Goal: Task Accomplishment & Management: Use online tool/utility

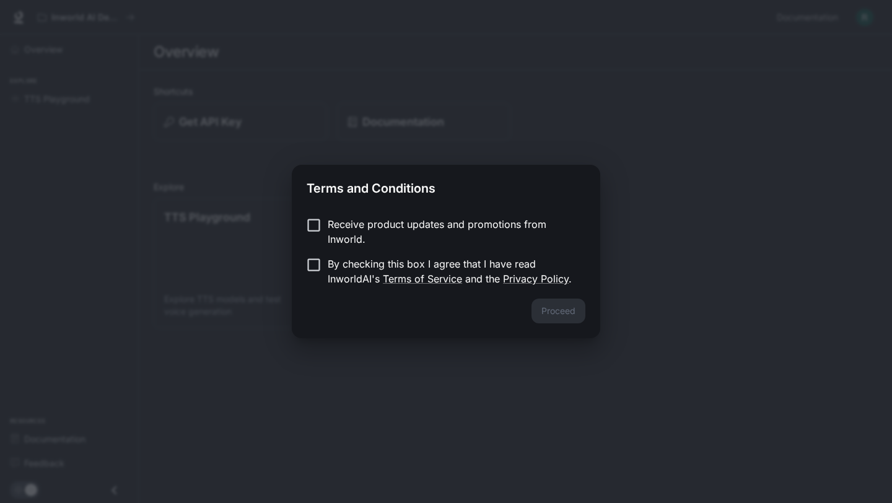
click at [317, 216] on div "Receive product updates and promotions from Inworld. By checking this box I agr…" at bounding box center [446, 253] width 308 height 92
click at [553, 310] on button "Proceed" at bounding box center [558, 311] width 54 height 25
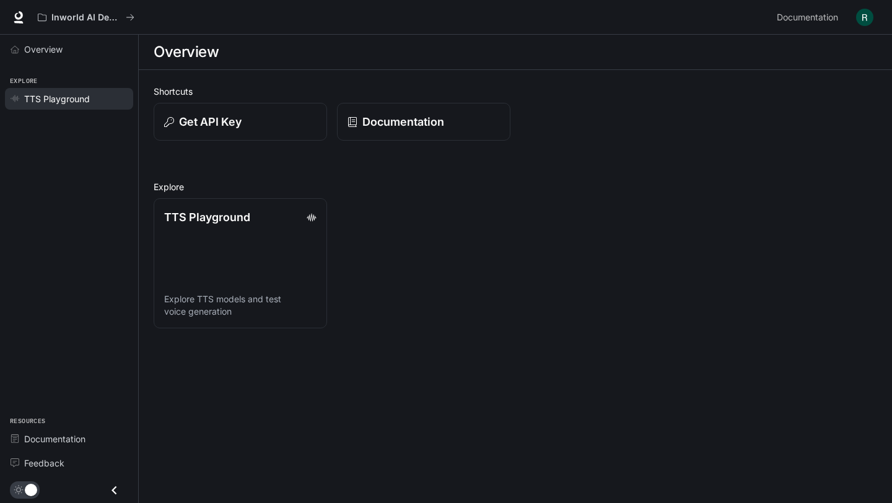
click at [77, 97] on span "TTS Playground" at bounding box center [57, 98] width 66 height 13
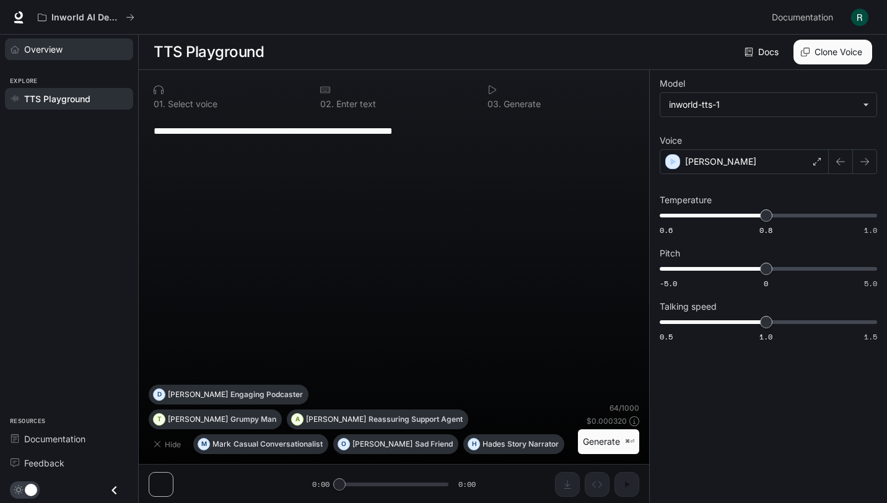
click at [66, 42] on link "Overview" at bounding box center [69, 49] width 128 height 22
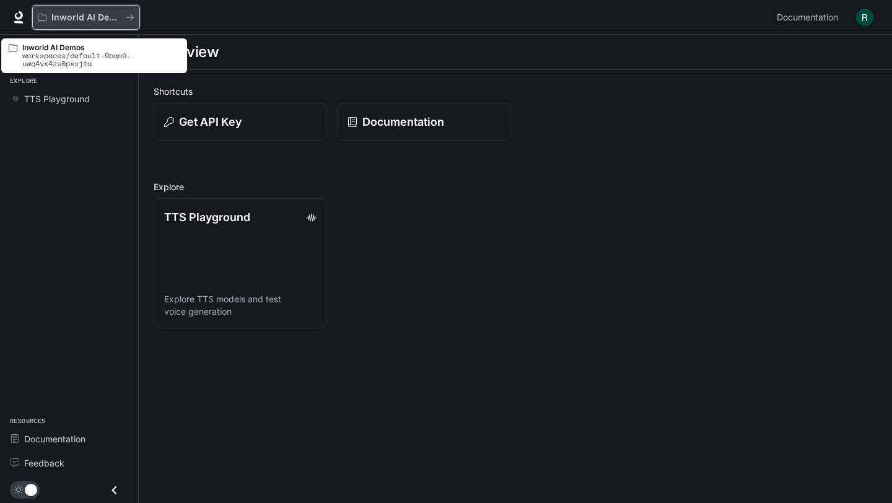
click at [69, 17] on p "Inworld AI Demos" at bounding box center [85, 17] width 69 height 11
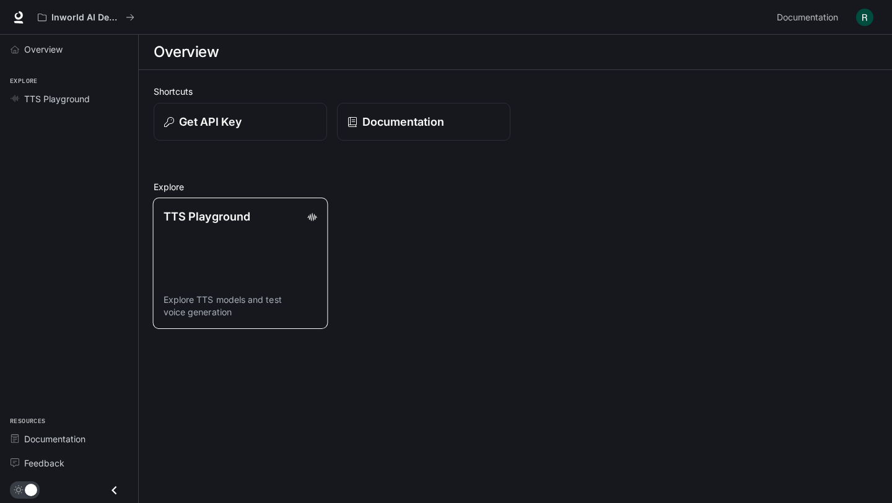
click at [270, 261] on link "TTS Playground Explore TTS models and test voice generation" at bounding box center [240, 263] width 175 height 131
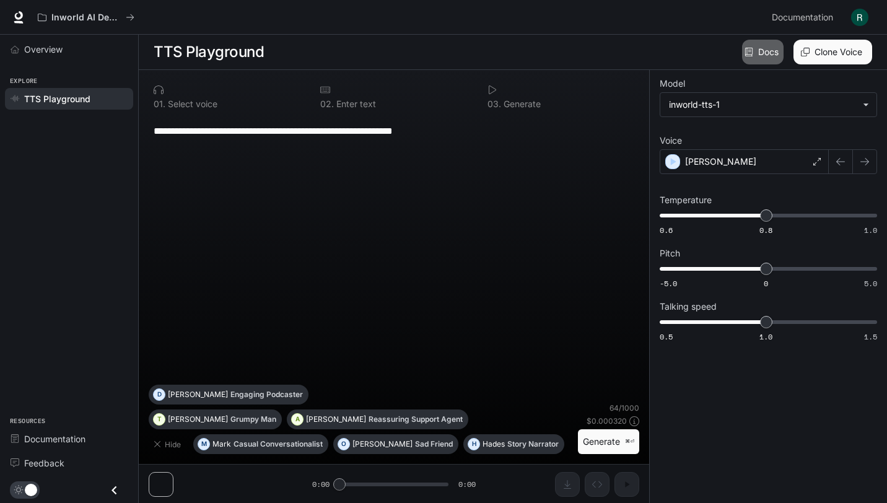
click at [769, 53] on link "Docs" at bounding box center [763, 52] width 42 height 25
click at [14, 20] on icon at bounding box center [18, 17] width 12 height 12
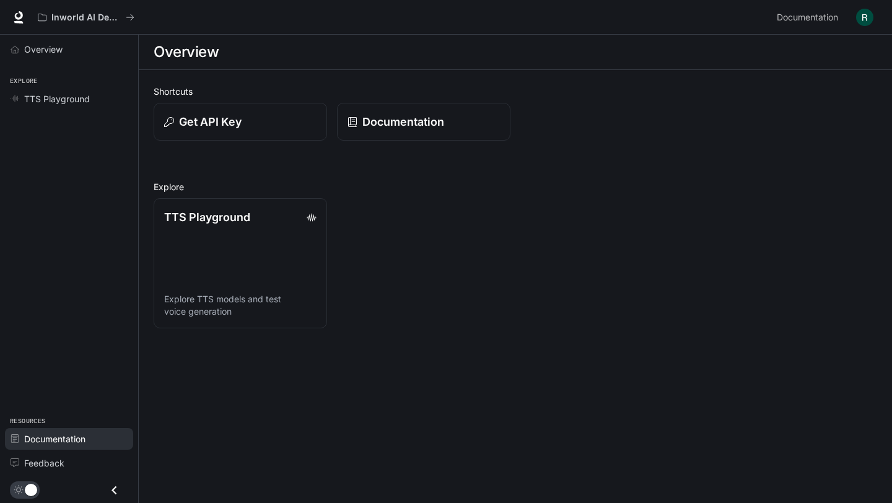
click at [58, 438] on span "Documentation" at bounding box center [54, 438] width 61 height 13
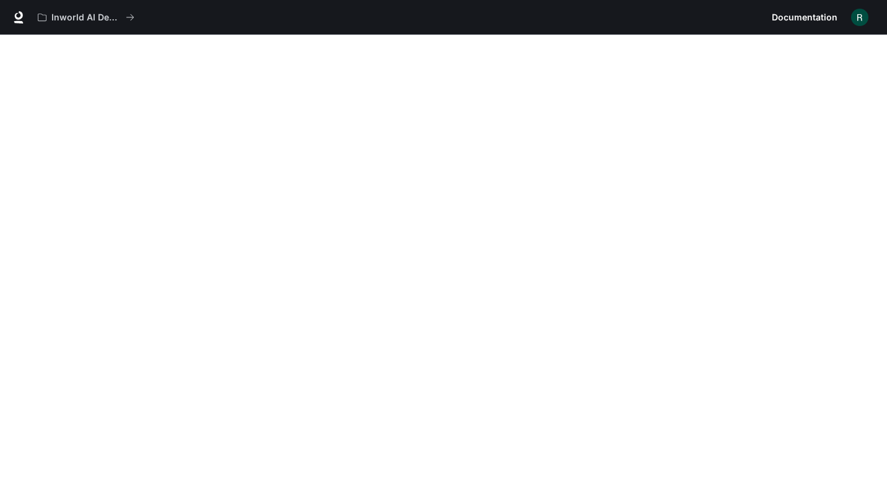
scroll to position [35, 0]
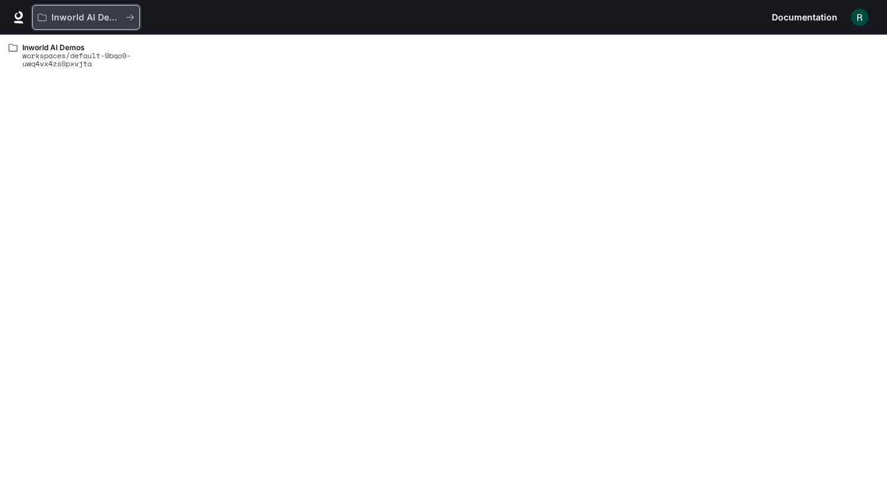
click at [76, 14] on p "Inworld AI Demos" at bounding box center [85, 17] width 69 height 11
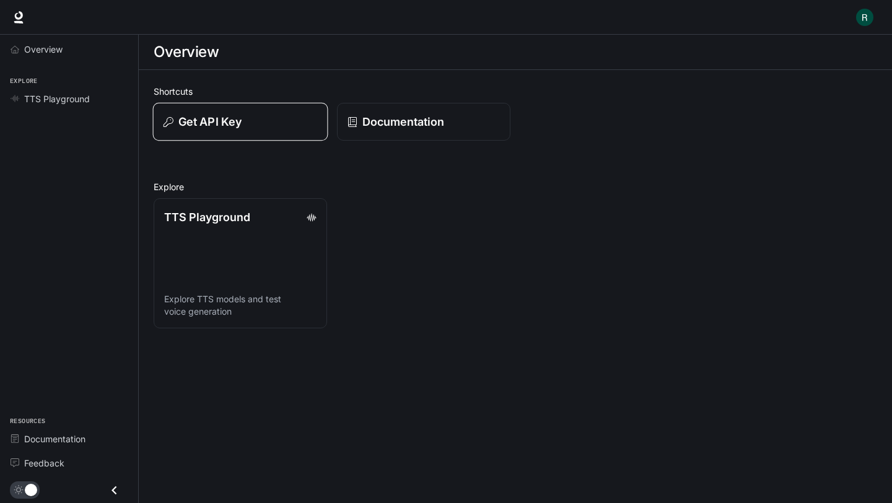
click at [235, 126] on p "Get API Key" at bounding box center [209, 121] width 63 height 17
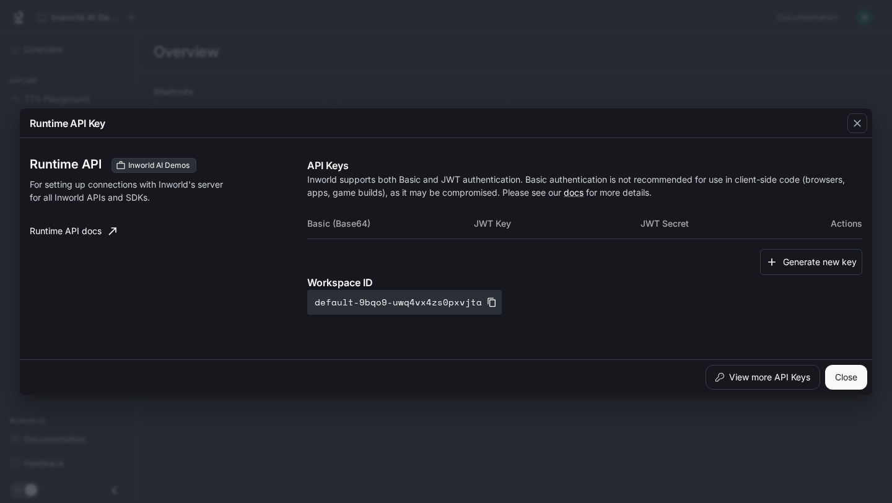
click at [455, 38] on div "Runtime API Key Runtime API Inworld AI Demos For setting up connections with In…" at bounding box center [446, 251] width 892 height 503
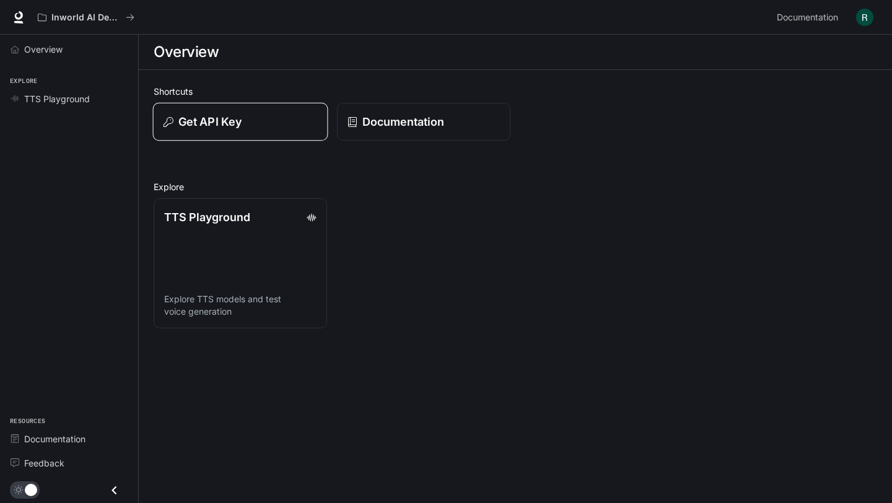
click at [274, 120] on div "Get API Key" at bounding box center [241, 121] width 154 height 17
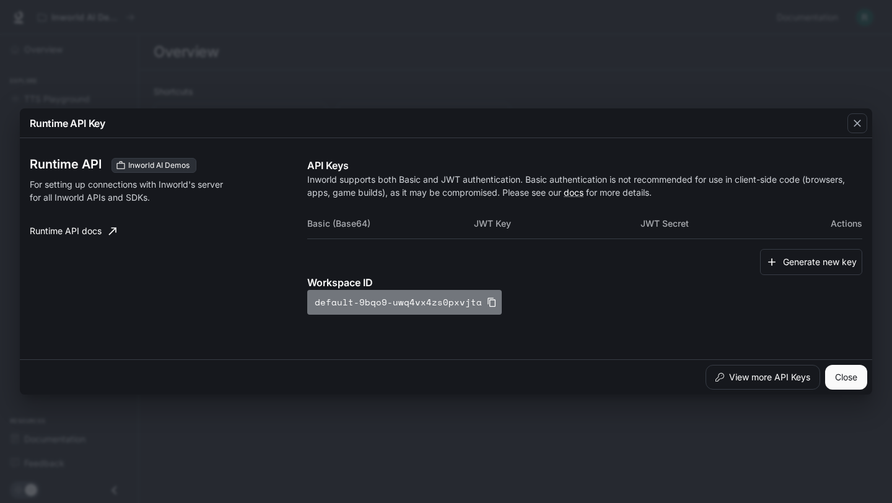
click at [487, 302] on icon "button" at bounding box center [492, 302] width 10 height 10
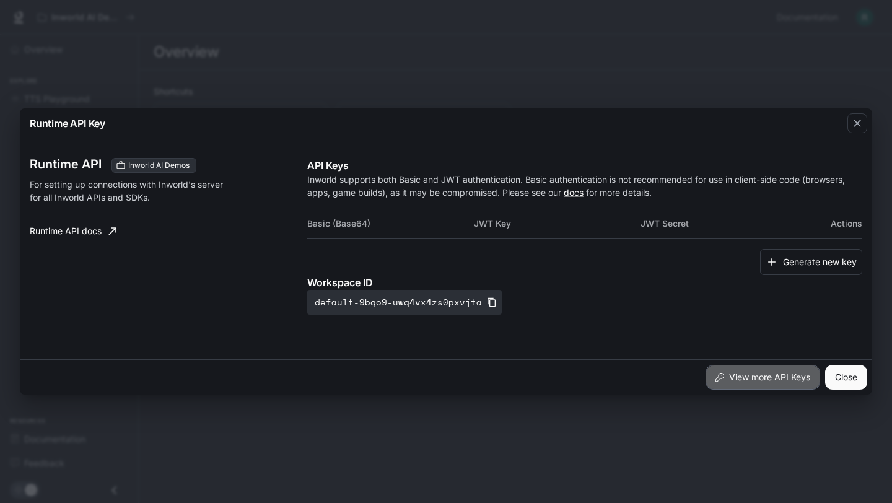
click at [745, 381] on button "View more API Keys" at bounding box center [763, 377] width 115 height 25
